Goal: Obtain resource: Download file/media

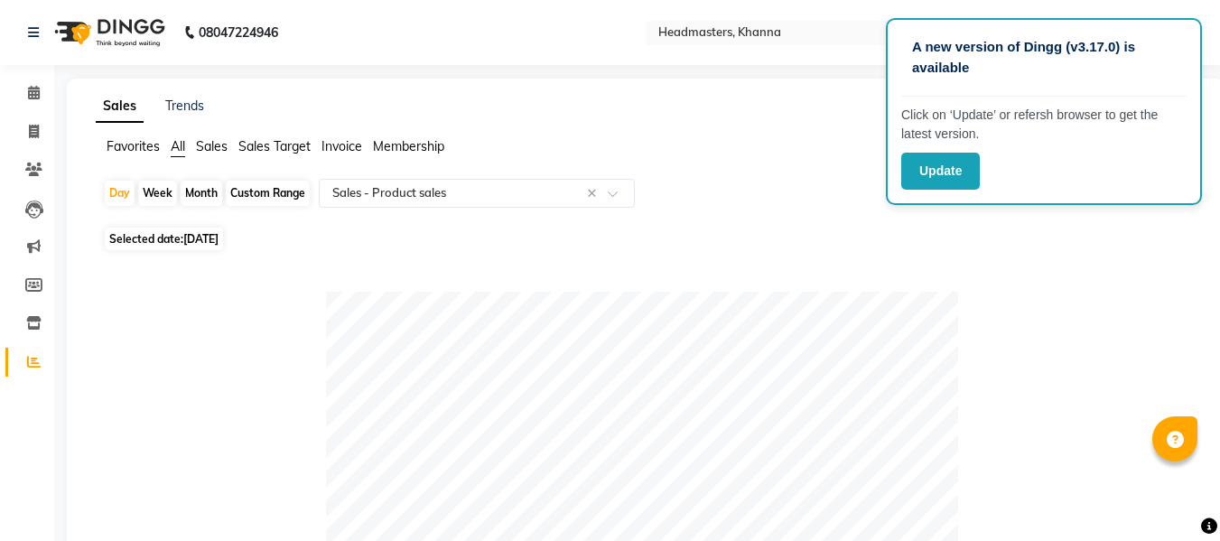
select select "csv"
click at [219, 234] on span "[DATE]" at bounding box center [200, 239] width 35 height 14
select select "8"
select select "2025"
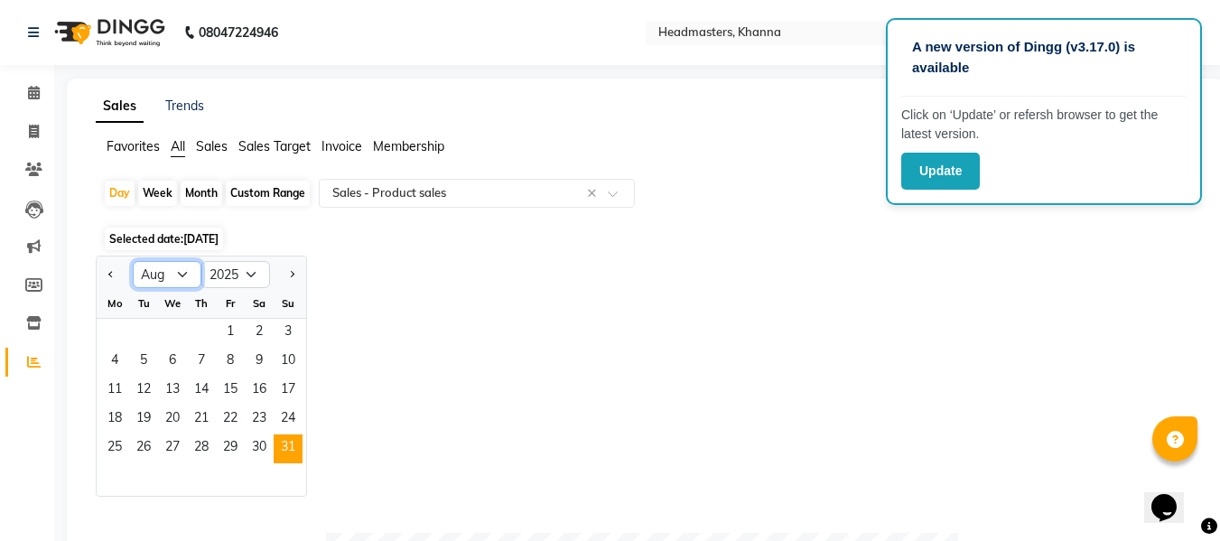
click at [180, 275] on select "Jan Feb Mar Apr May Jun [DATE] Aug Sep Oct Nov Dec" at bounding box center [167, 274] width 69 height 27
select select "9"
click at [133, 261] on select "Jan Feb Mar Apr May Jun [DATE] Aug Sep Oct Nov Dec" at bounding box center [167, 274] width 69 height 27
click at [117, 322] on span "1" at bounding box center [114, 333] width 29 height 29
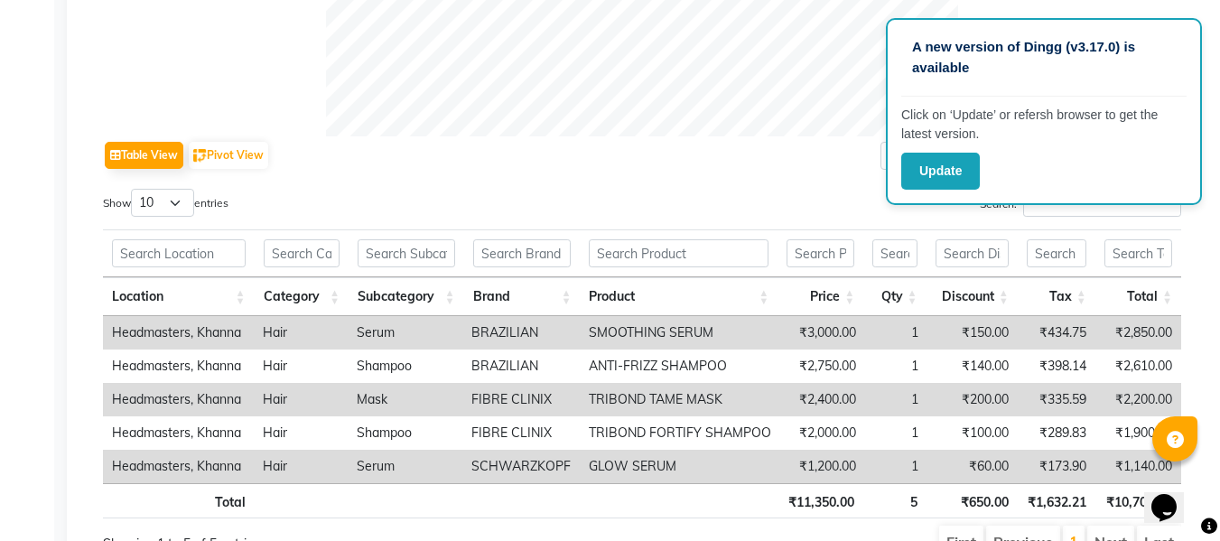
scroll to position [880, 0]
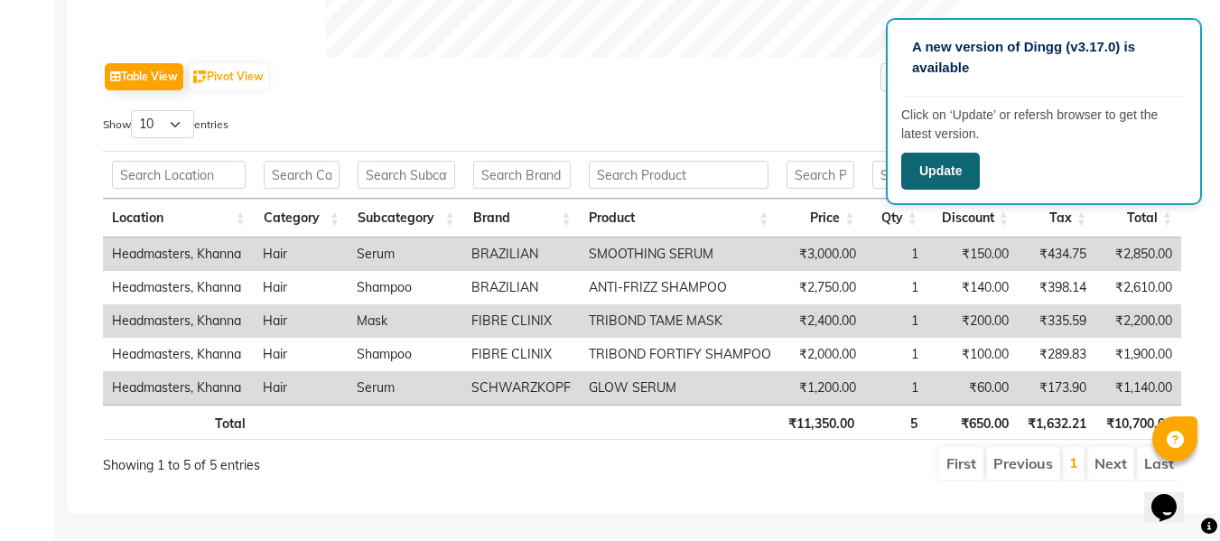
click at [922, 172] on button "Update" at bounding box center [940, 171] width 79 height 37
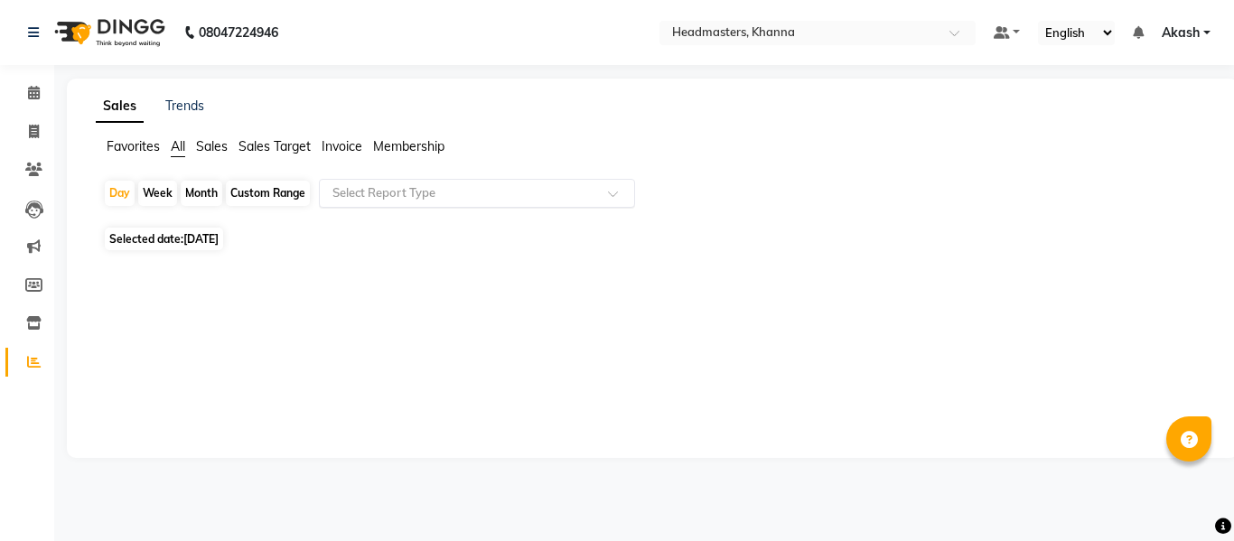
click at [433, 192] on input "text" at bounding box center [459, 193] width 260 height 18
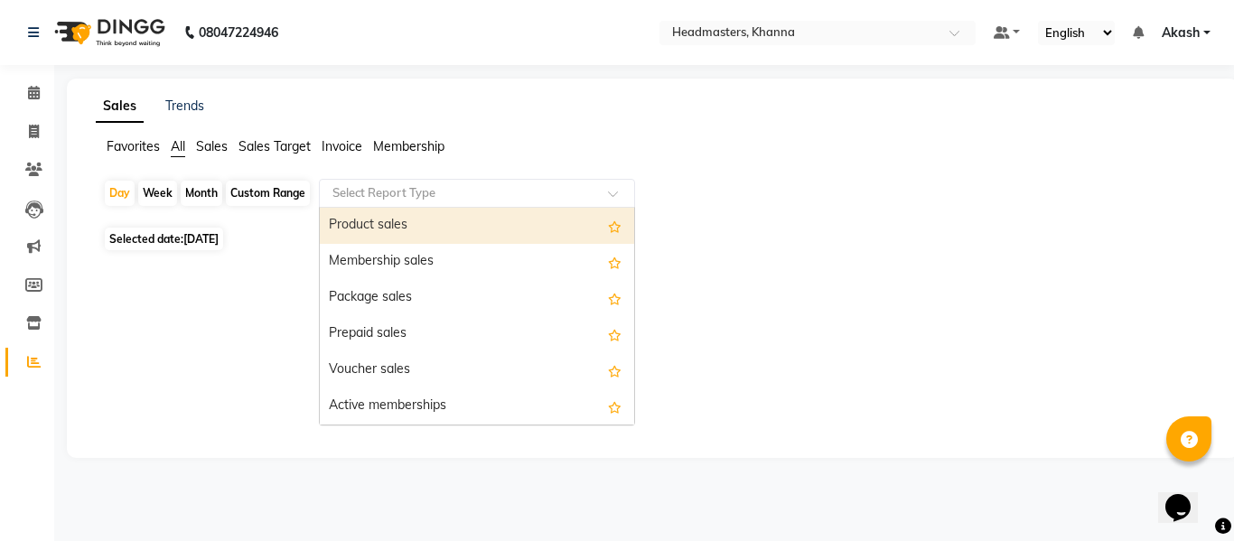
click at [393, 221] on div "Product sales" at bounding box center [477, 226] width 314 height 36
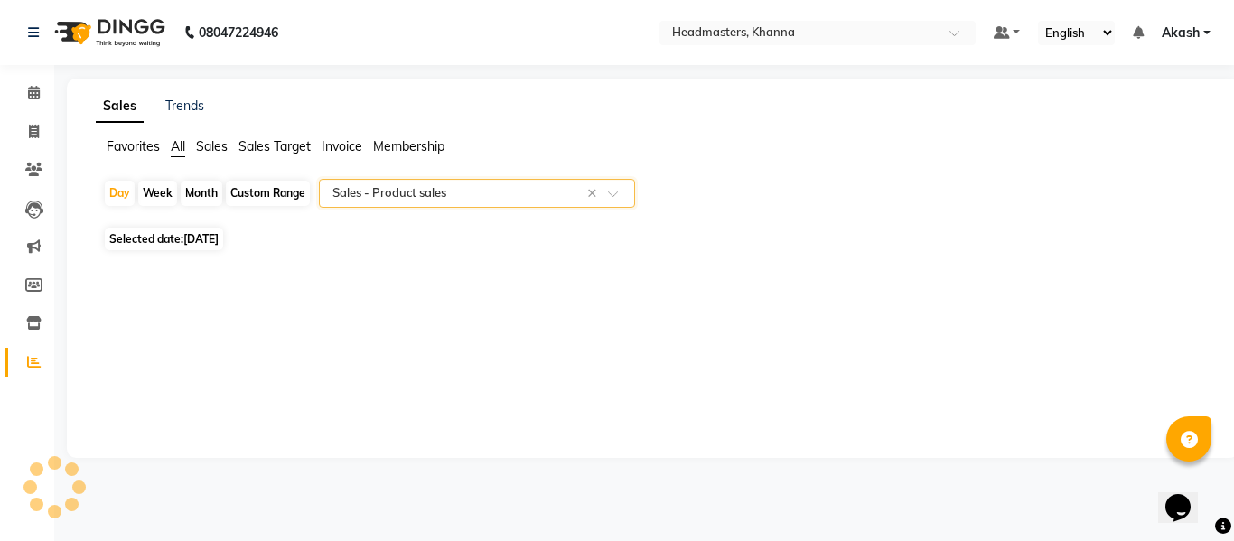
select select "csv"
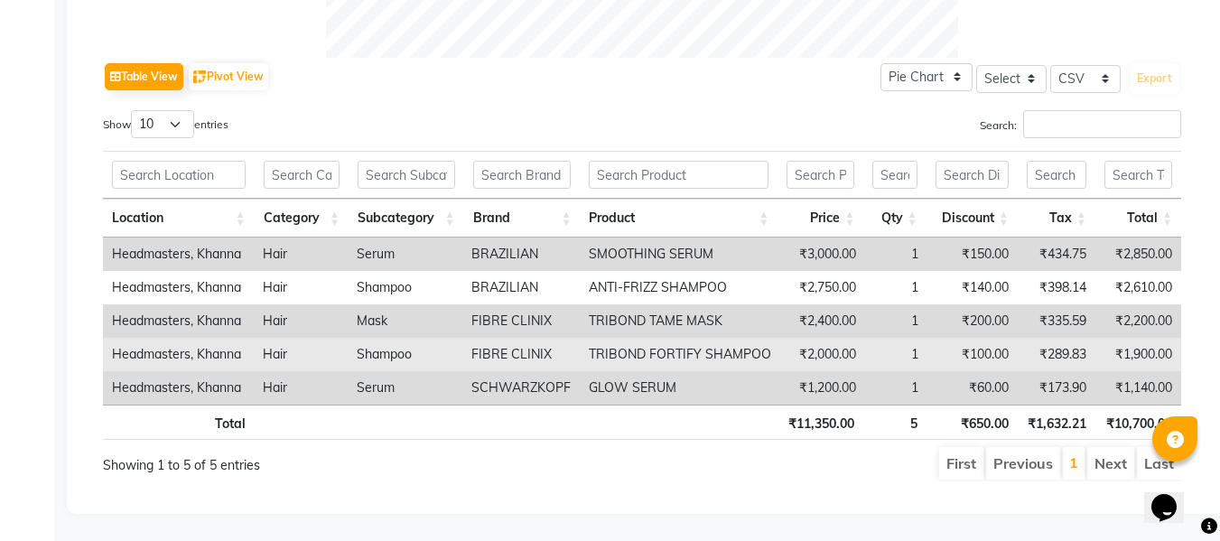
scroll to position [880, 0]
